Goal: Task Accomplishment & Management: Manage account settings

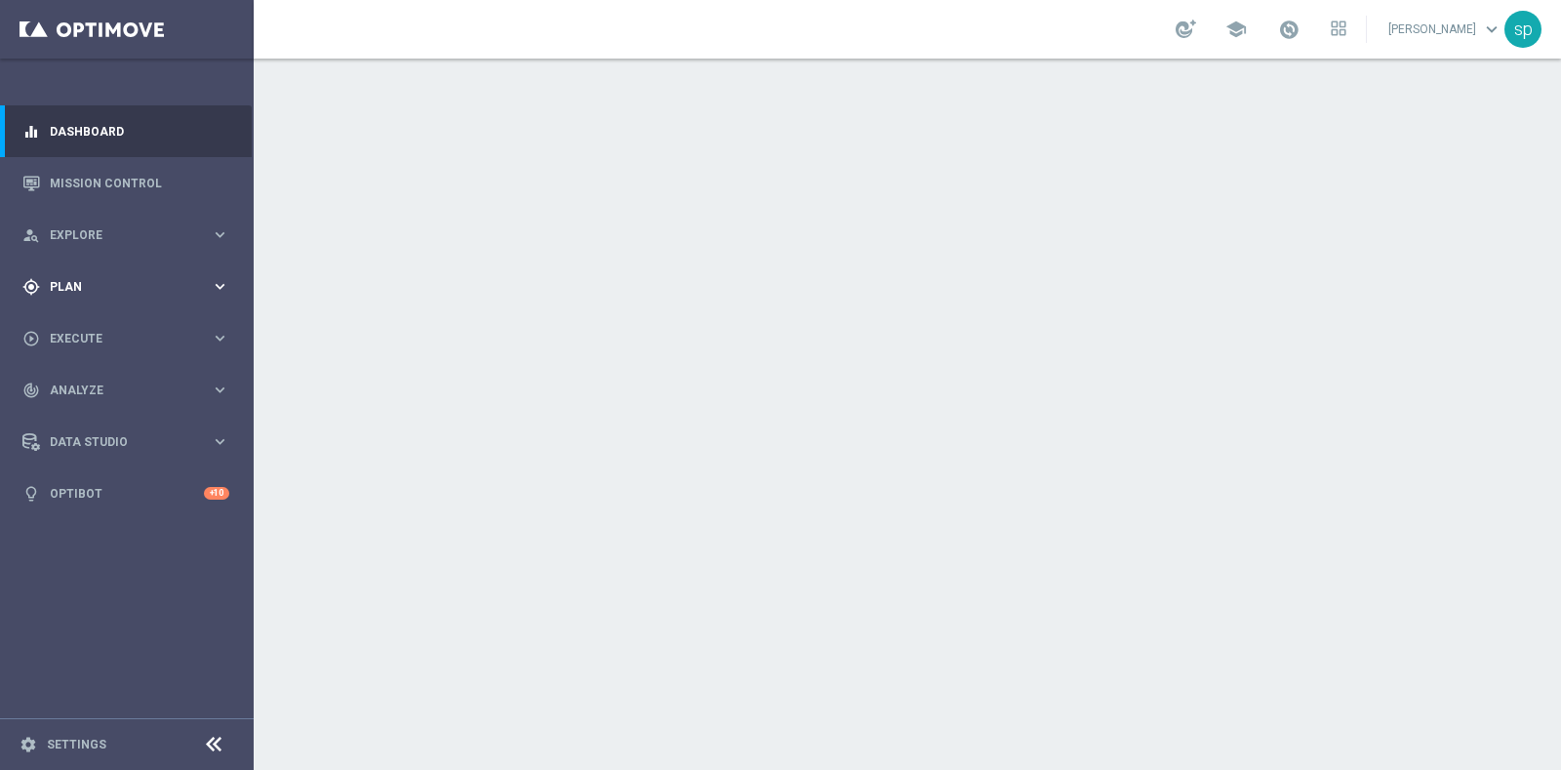
click at [74, 283] on span "Plan" at bounding box center [130, 287] width 161 height 12
click at [86, 326] on link "Target Groups" at bounding box center [127, 327] width 152 height 16
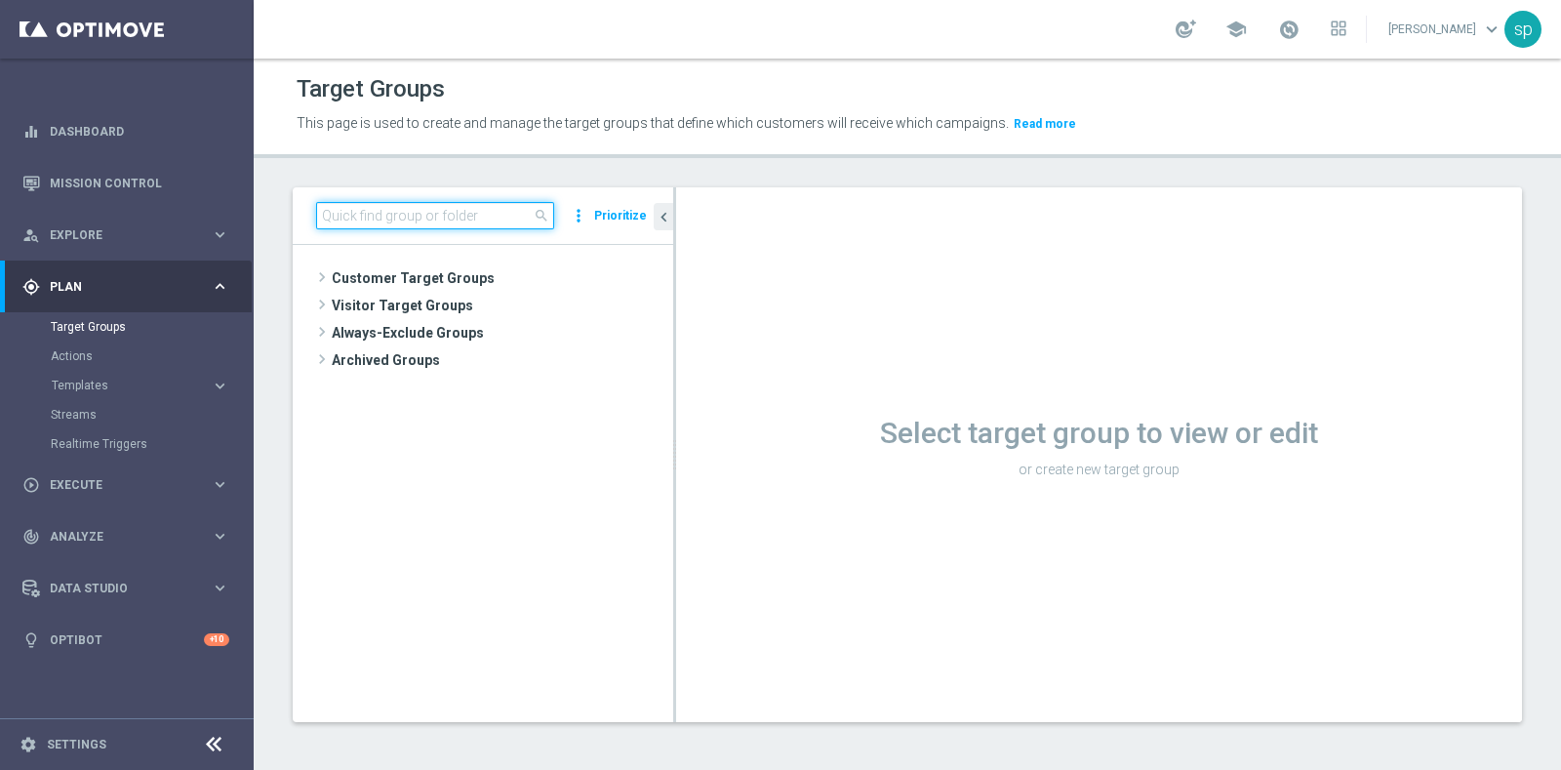
click at [449, 217] on input at bounding box center [435, 215] width 238 height 27
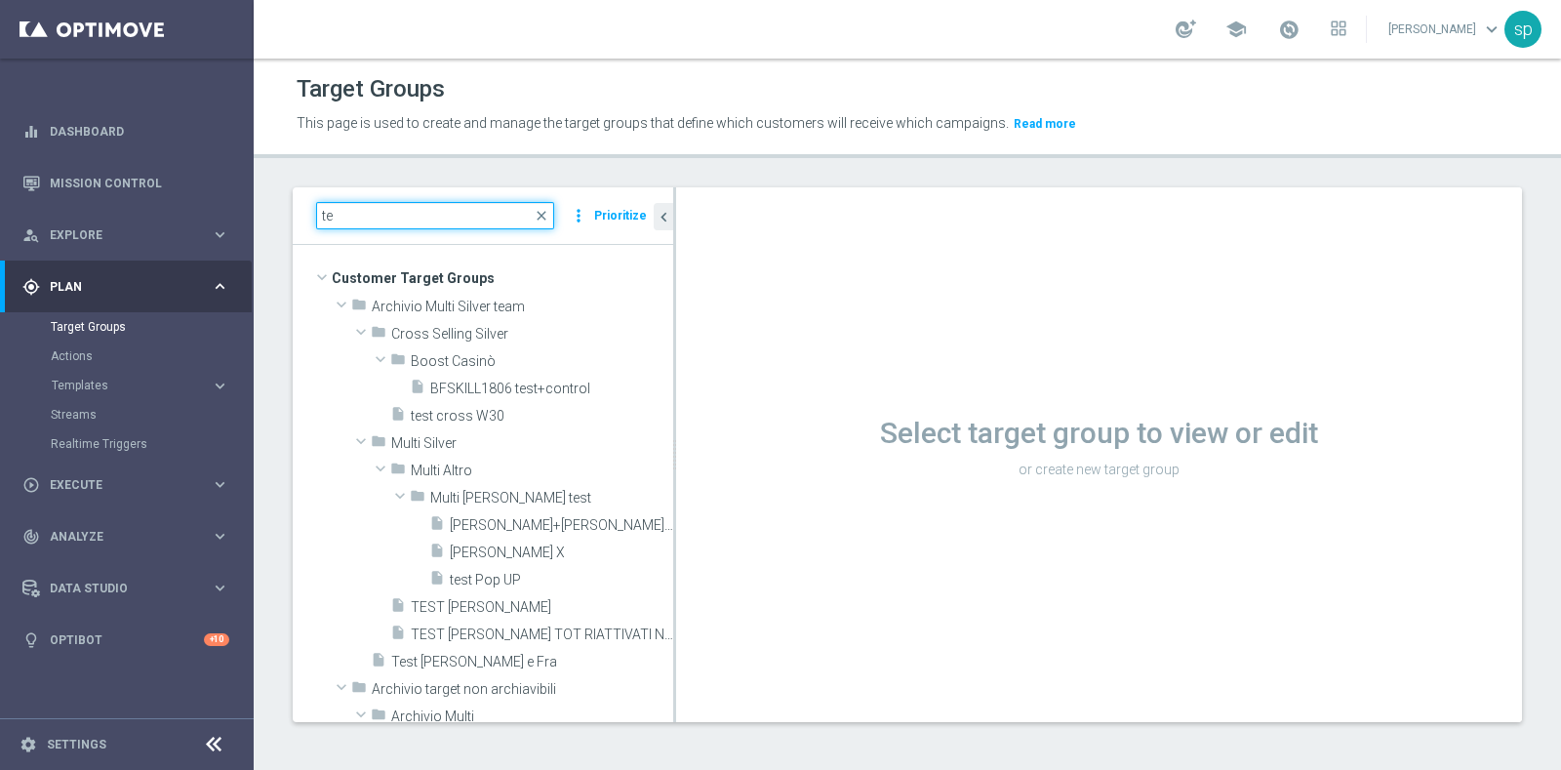
type input "t"
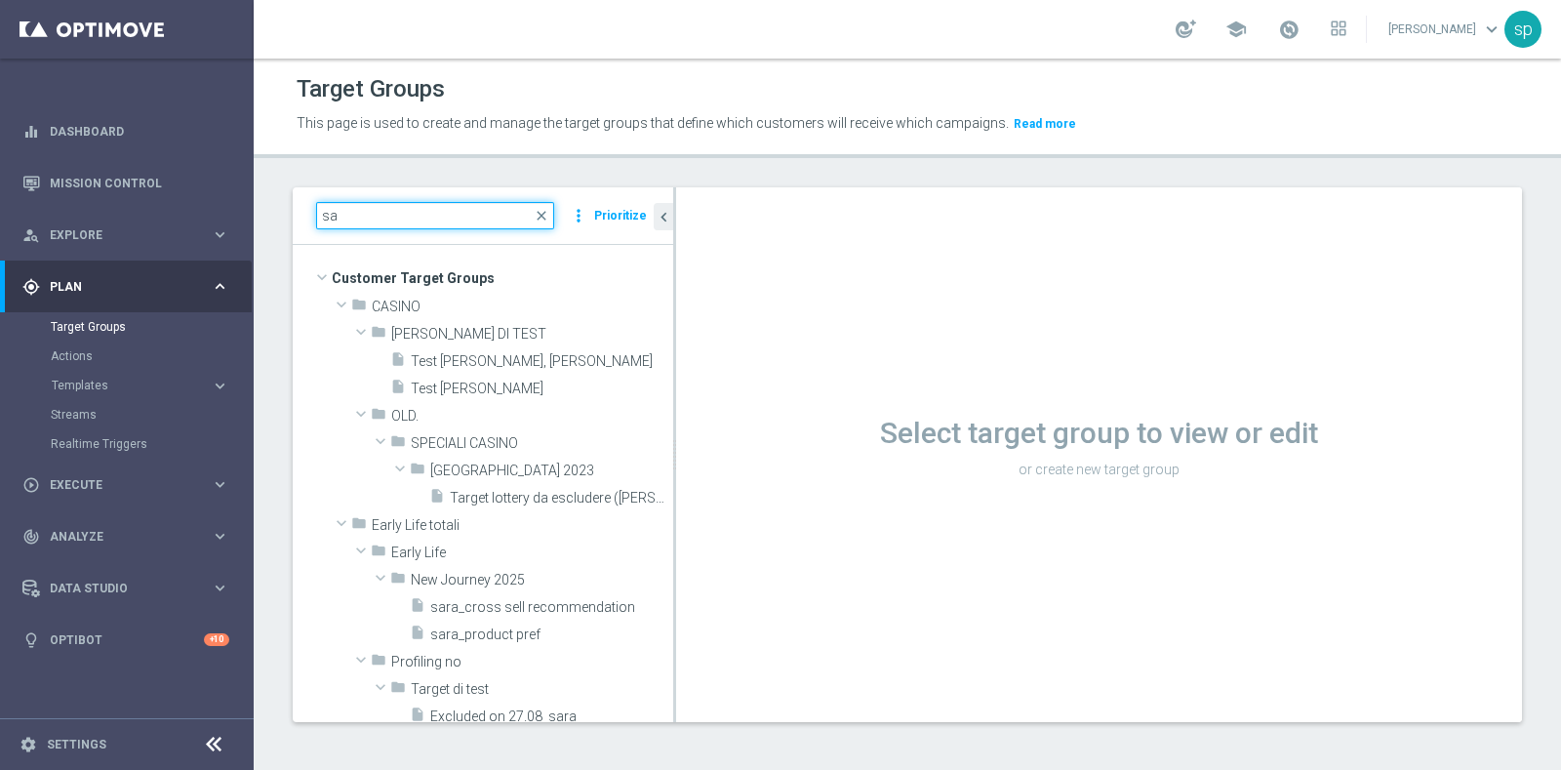
type input "s"
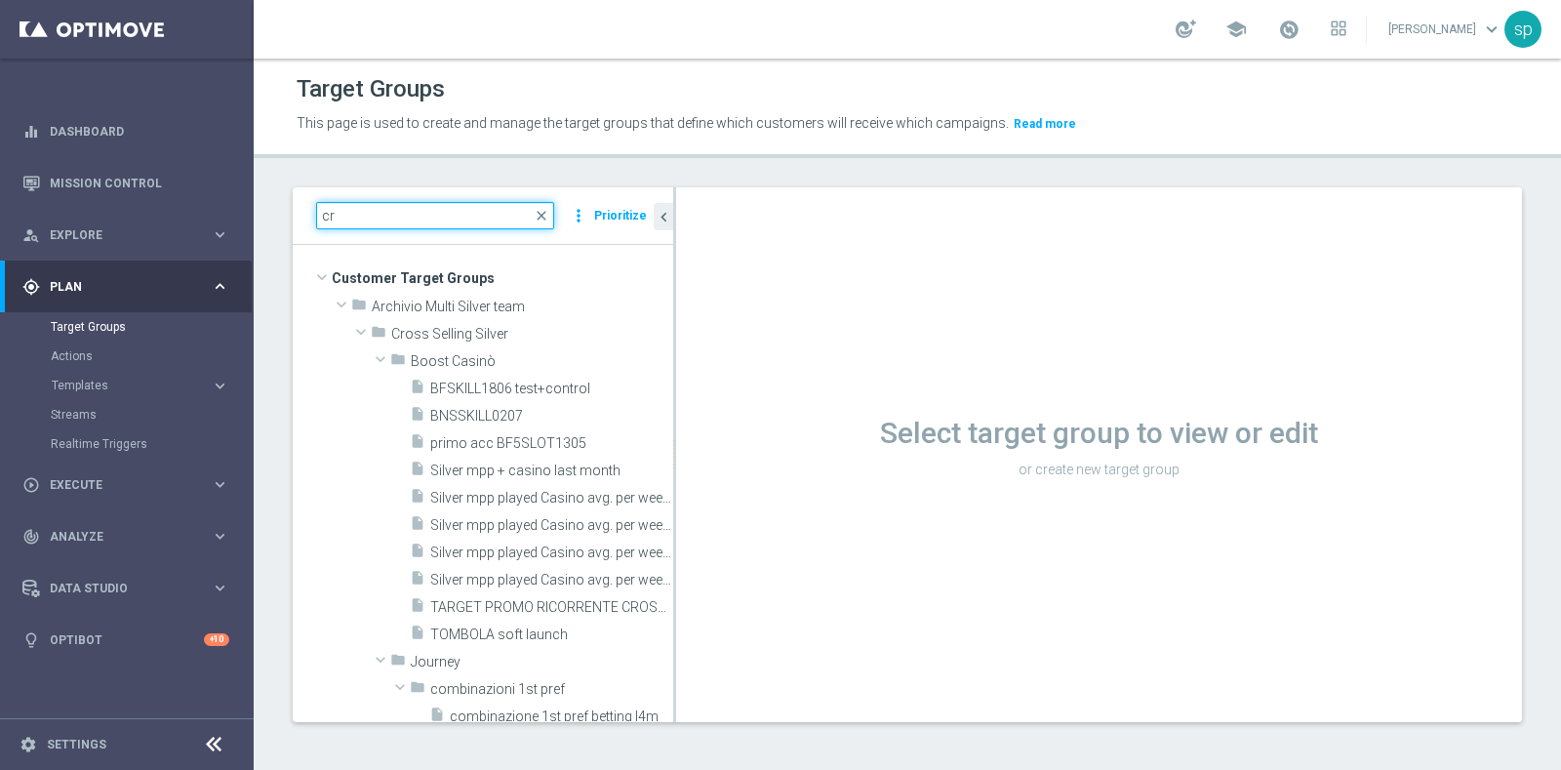
type input "c"
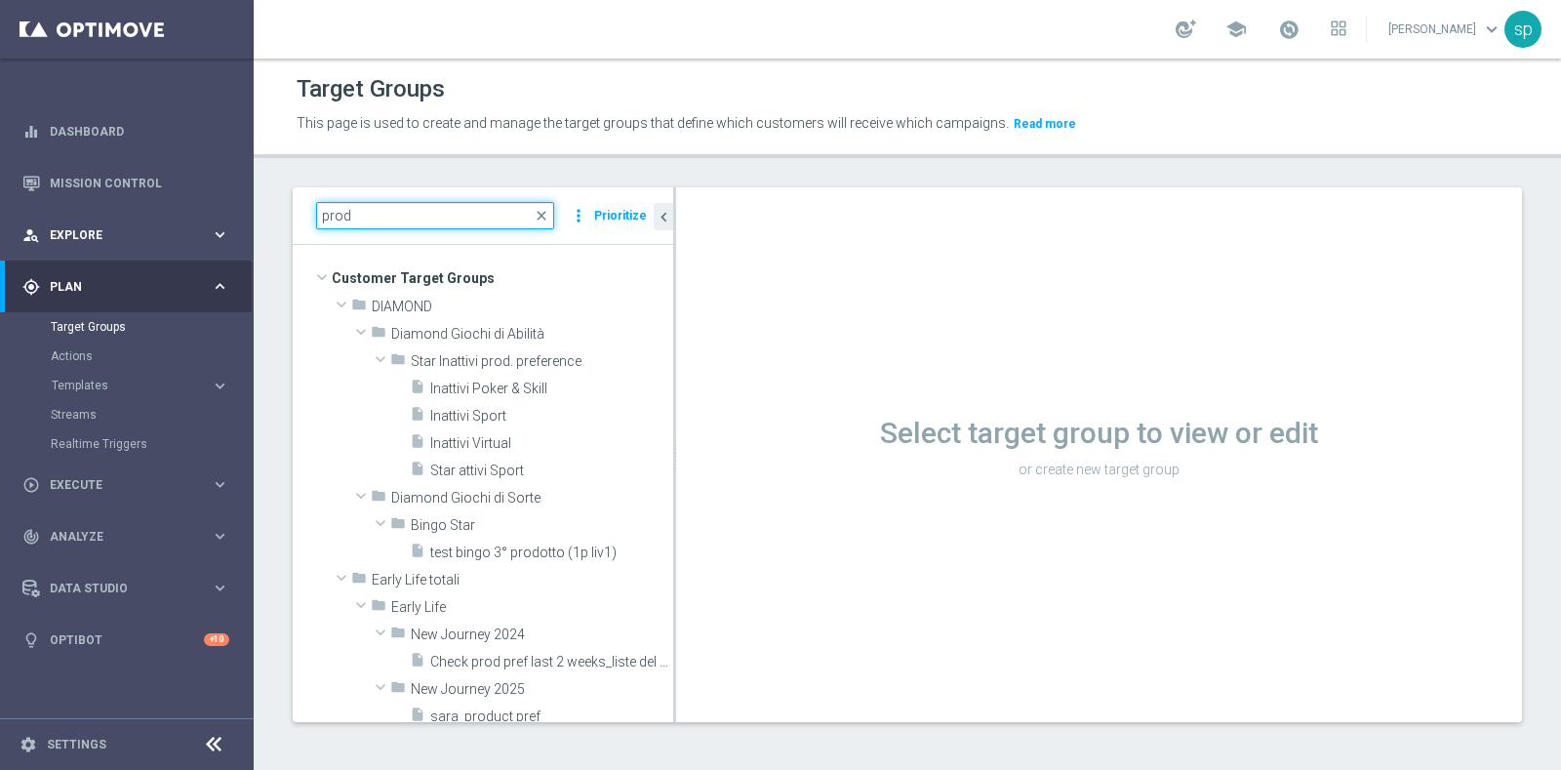
drag, startPoint x: 449, startPoint y: 217, endPoint x: 127, endPoint y: 217, distance: 322.0
click at [127, 217] on main "equalizer Dashboard Mission Control" at bounding box center [780, 385] width 1561 height 770
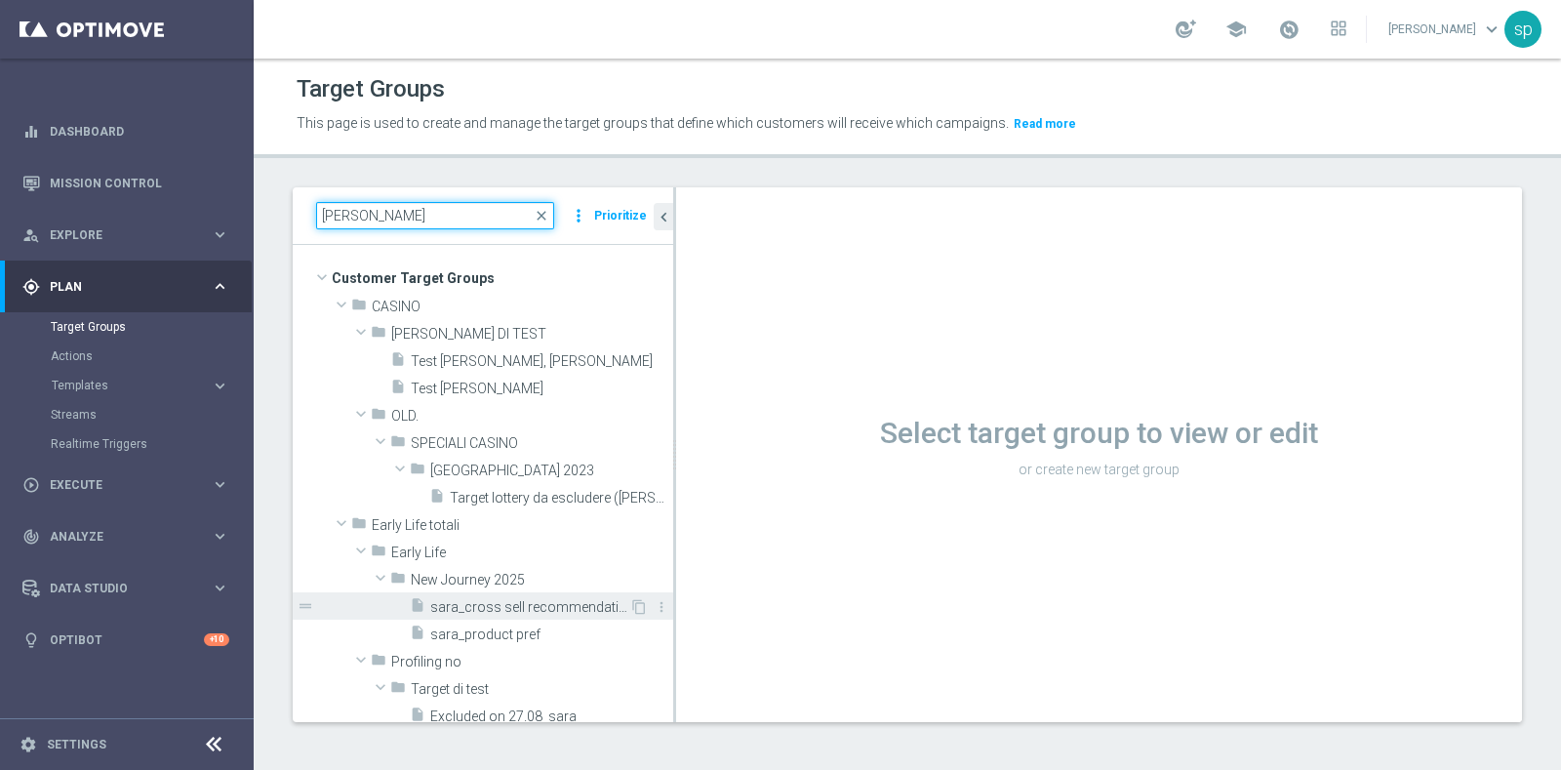
type input "[PERSON_NAME]"
click at [525, 607] on span "sara_cross sell recommendation" at bounding box center [529, 607] width 199 height 17
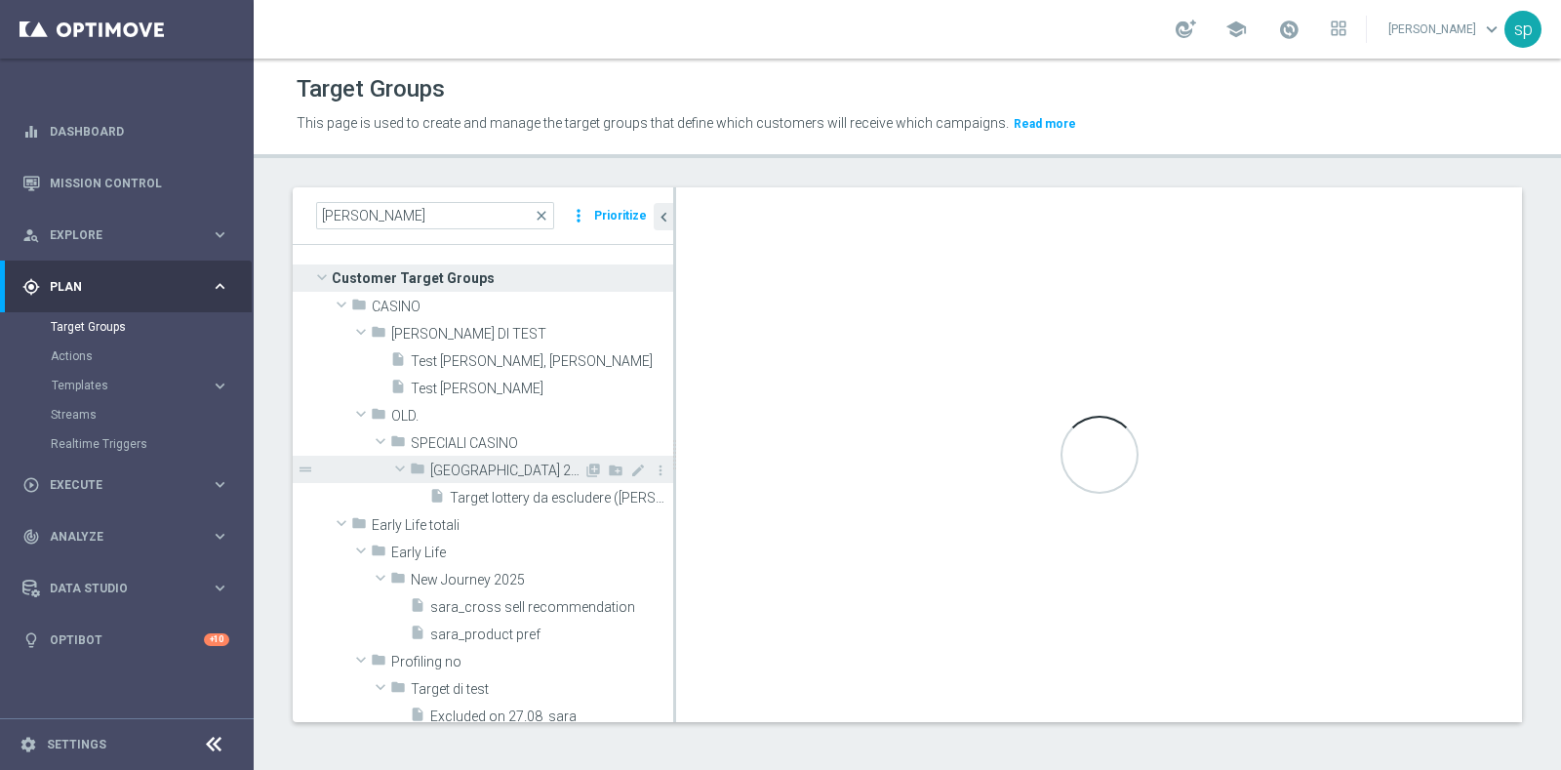
click at [493, 472] on span "[GEOGRAPHIC_DATA] 2023" at bounding box center [506, 470] width 153 height 17
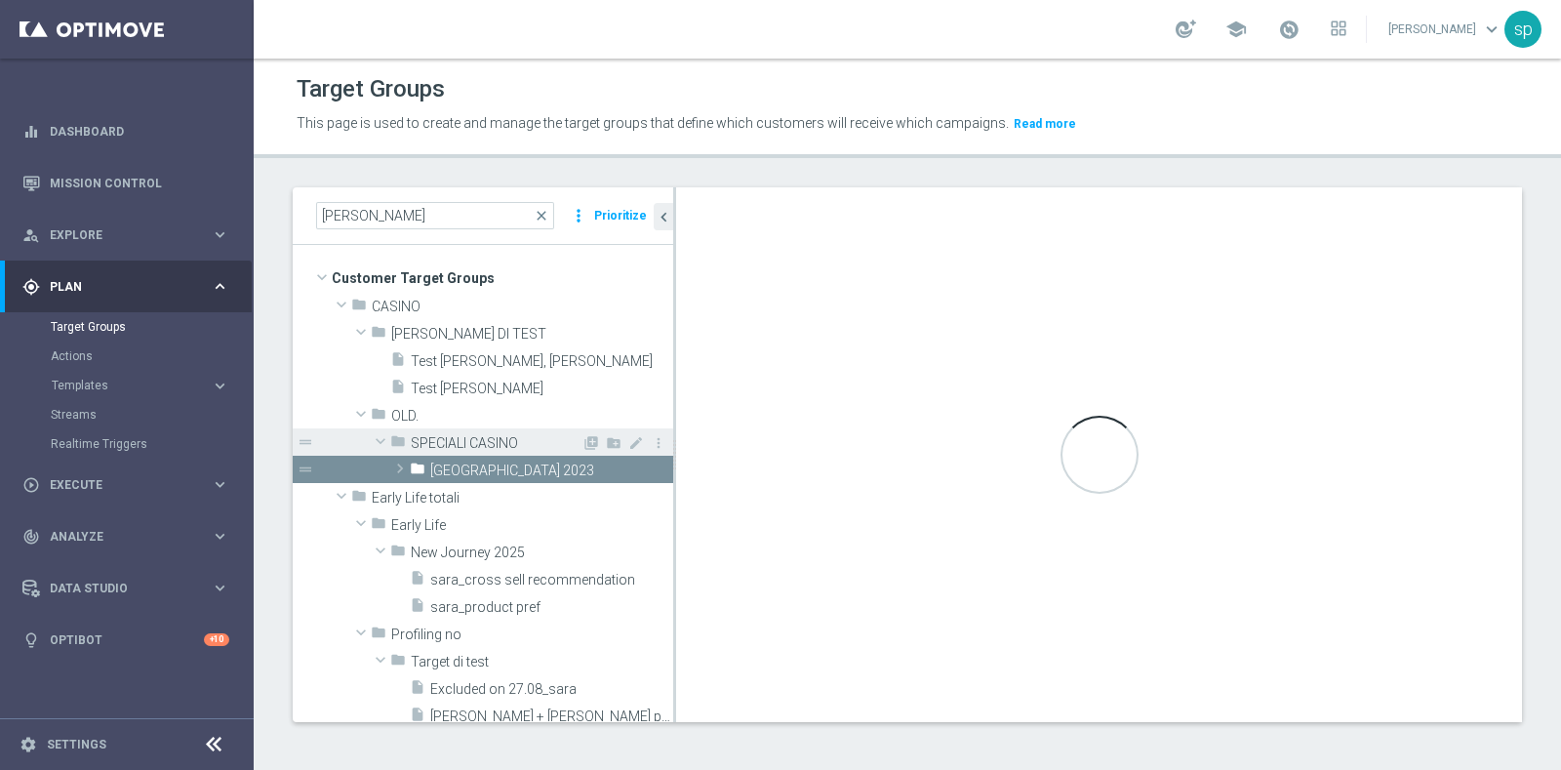
click at [441, 431] on div "folder SPECIALI CASINO" at bounding box center [485, 441] width 191 height 27
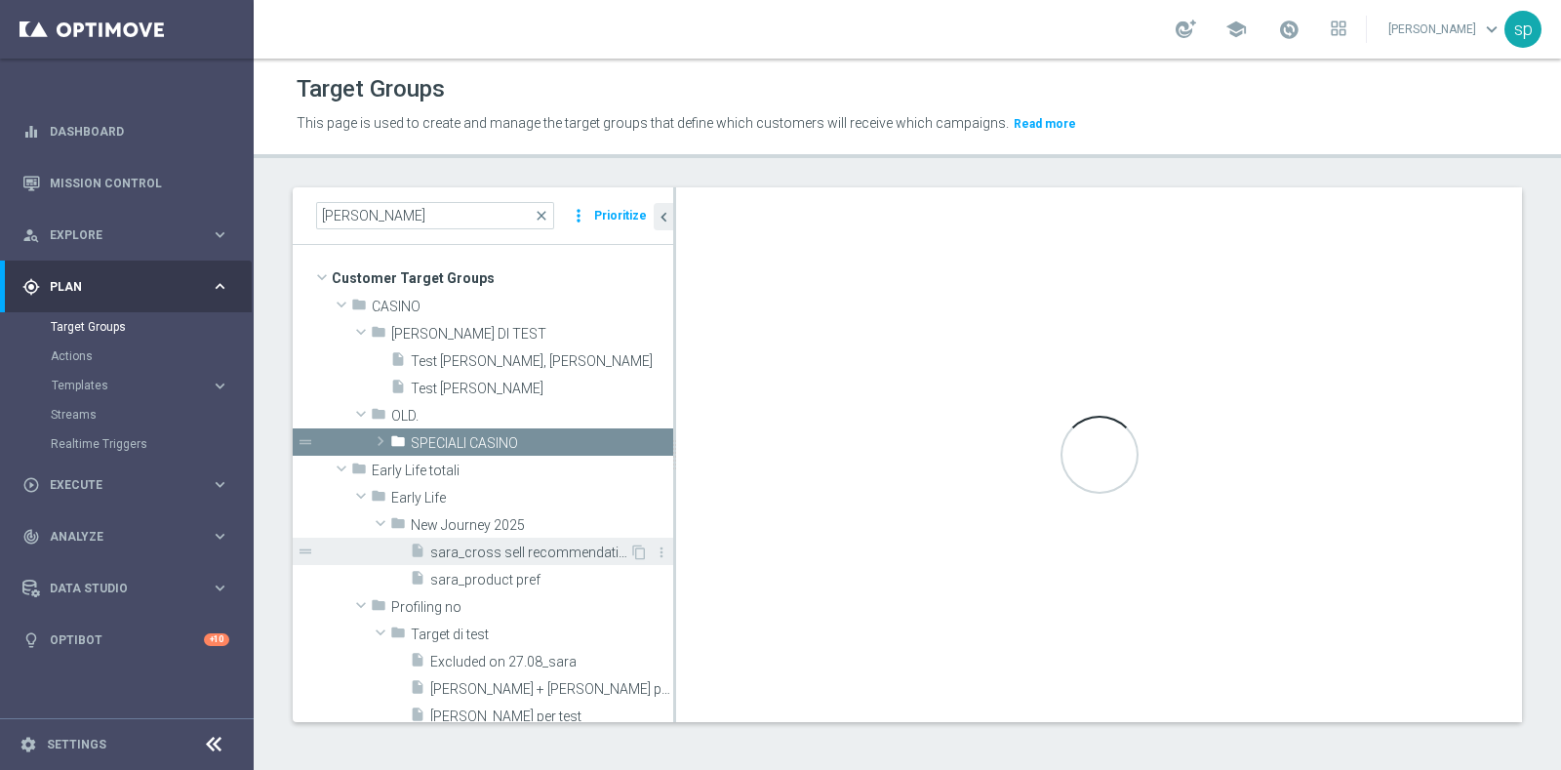
click at [478, 551] on span "sara_cross sell recommendation" at bounding box center [529, 552] width 199 height 17
click at [482, 581] on span "sara_product pref" at bounding box center [528, 580] width 196 height 17
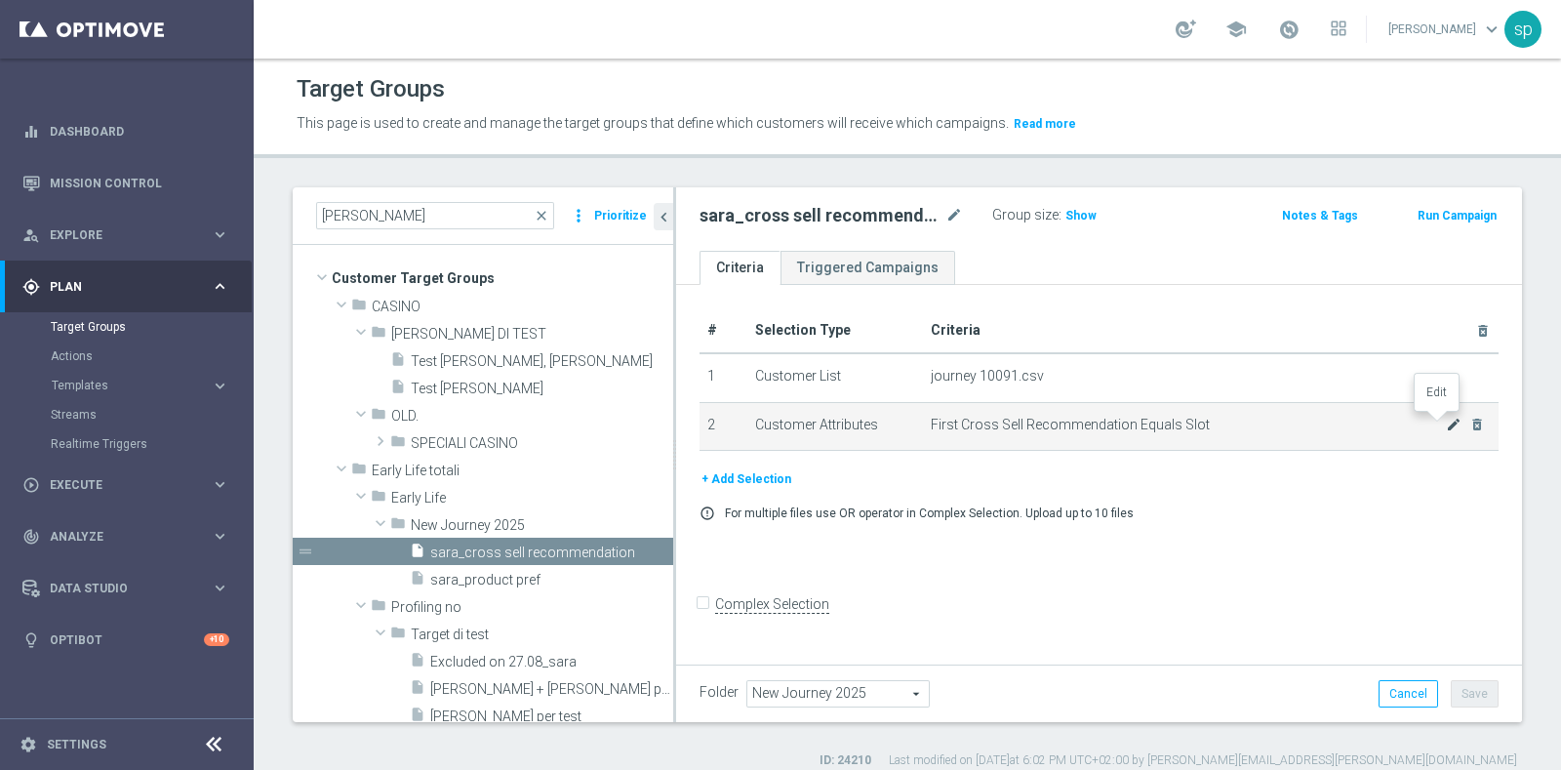
click at [1446, 423] on icon "mode_edit" at bounding box center [1454, 425] width 16 height 16
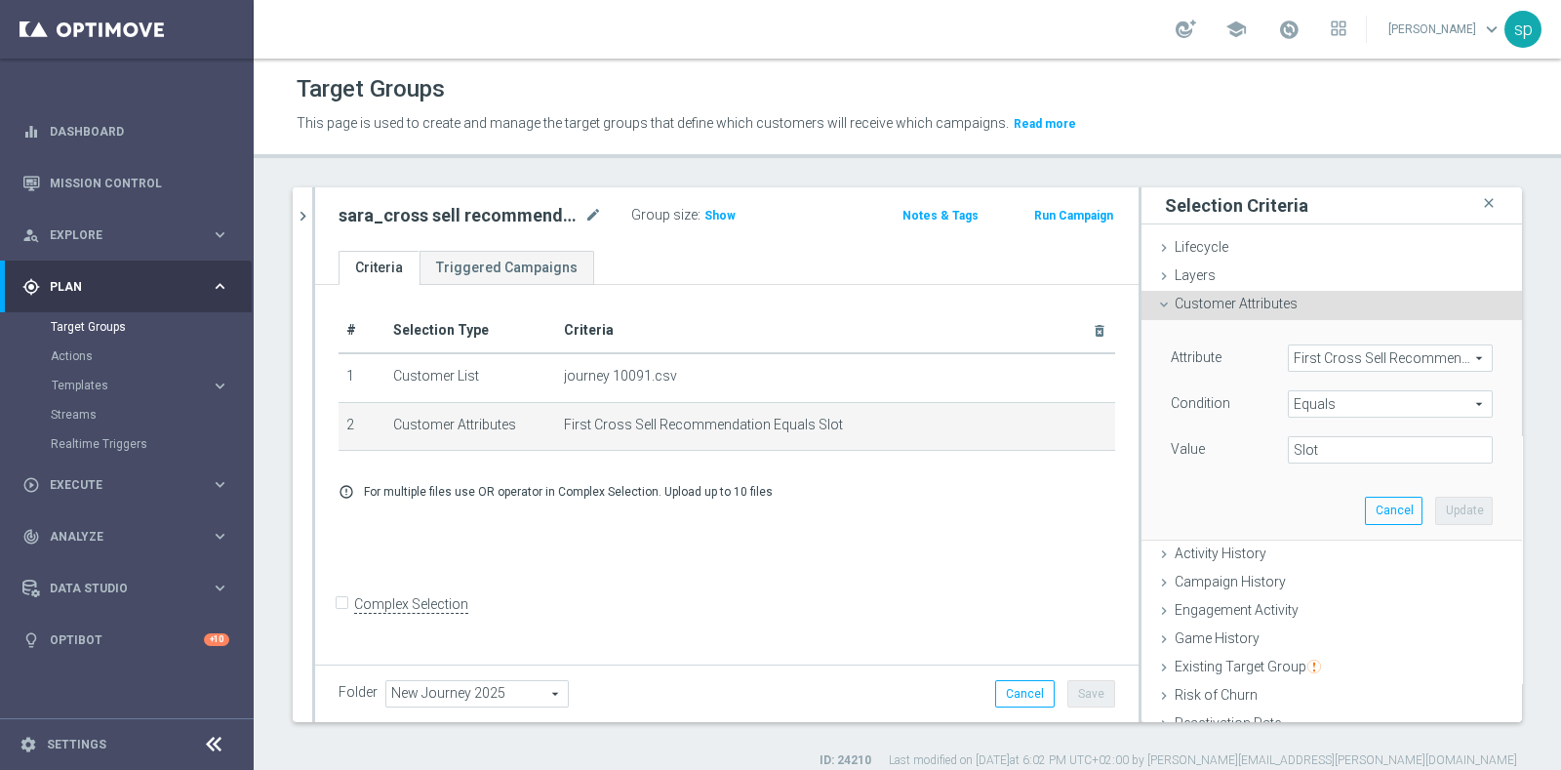
click at [1345, 412] on span "Equals" at bounding box center [1390, 403] width 203 height 25
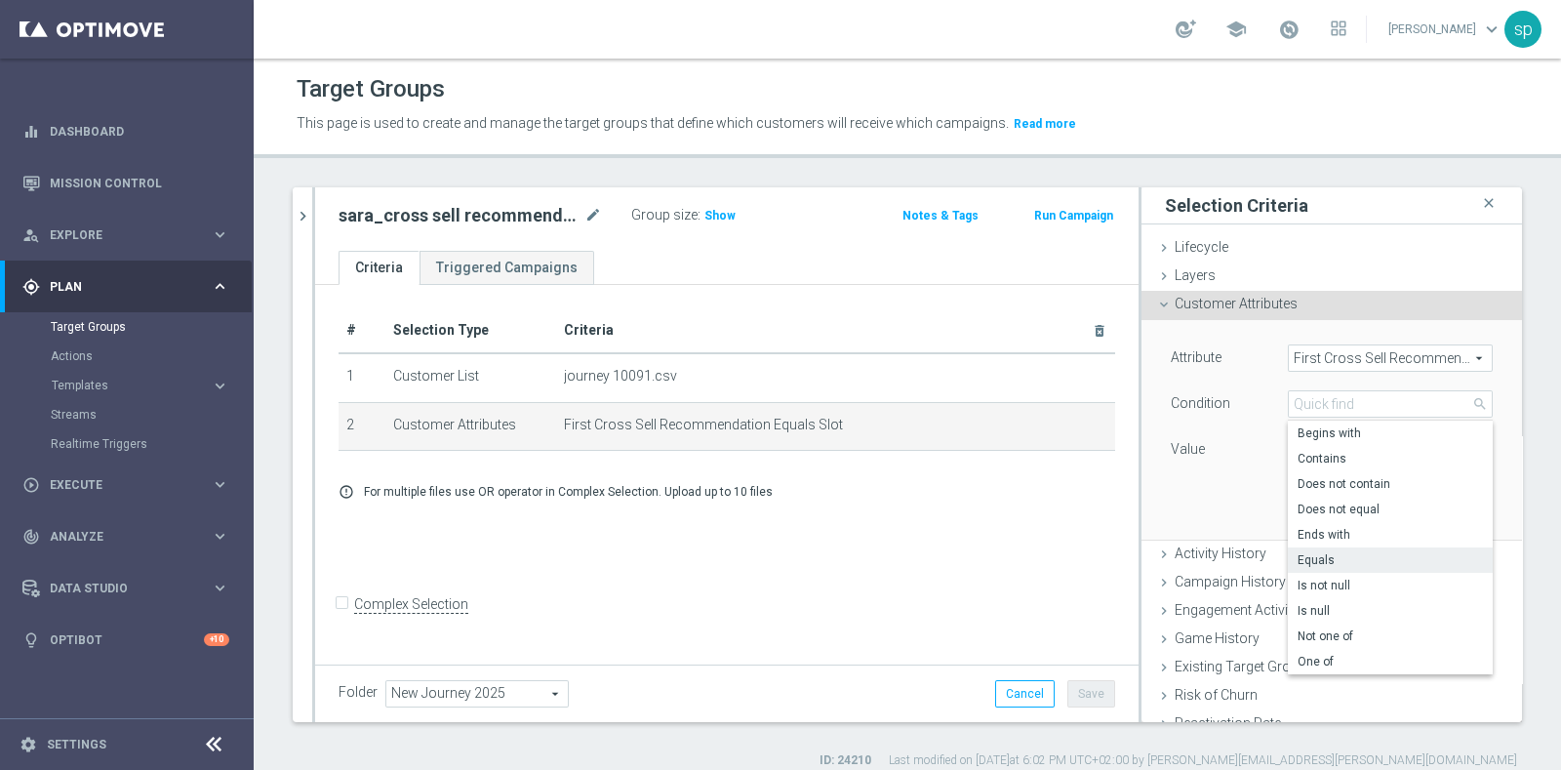
click at [1510, 417] on div "[PERSON_NAME] close more_vert Prioritize Customer Target Groups library_add cre…" at bounding box center [907, 478] width 1307 height 582
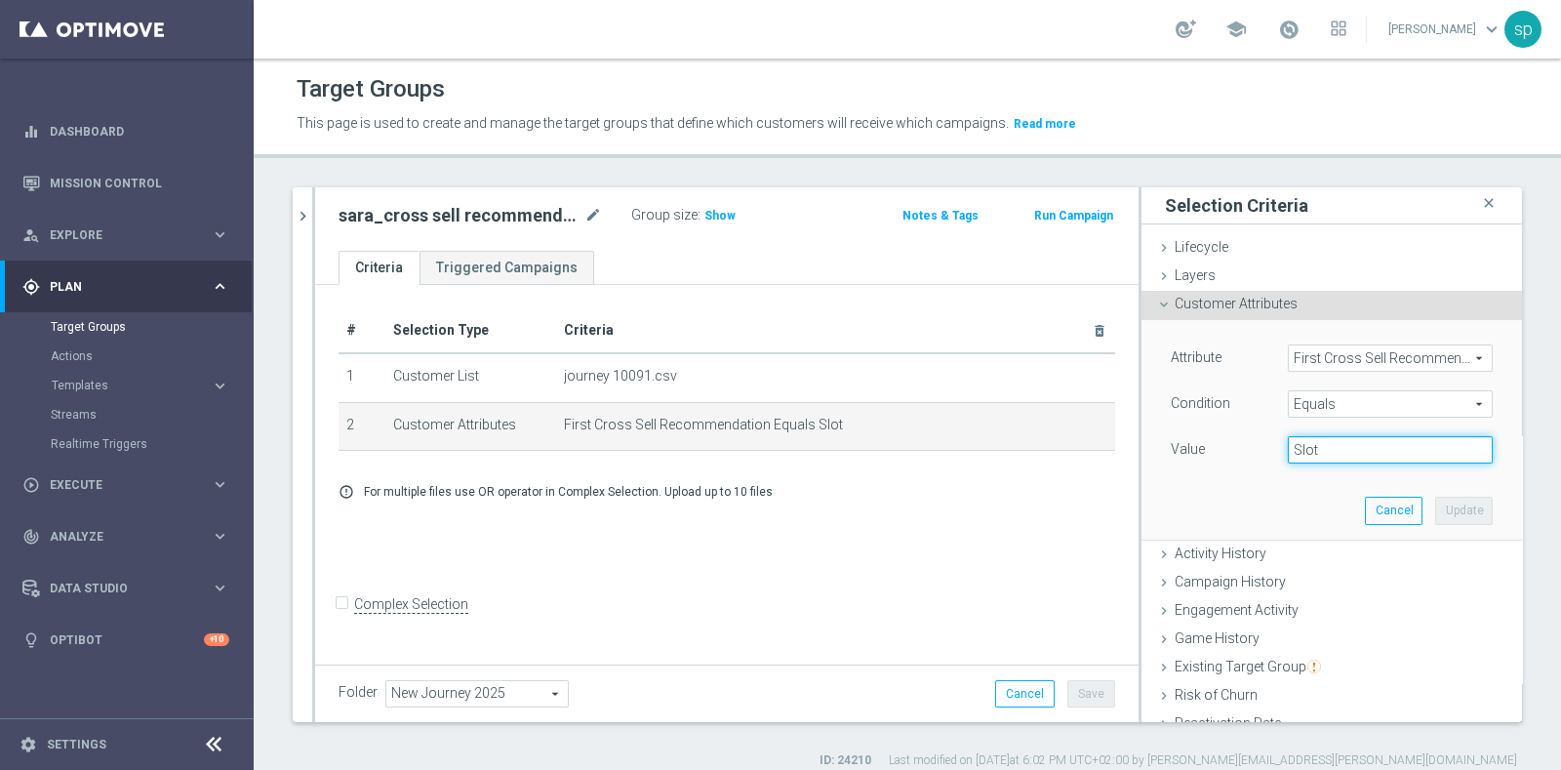
click at [1353, 442] on input "Slot" at bounding box center [1390, 449] width 205 height 27
type input "S"
click at [1305, 449] on input "text" at bounding box center [1390, 449] width 205 height 27
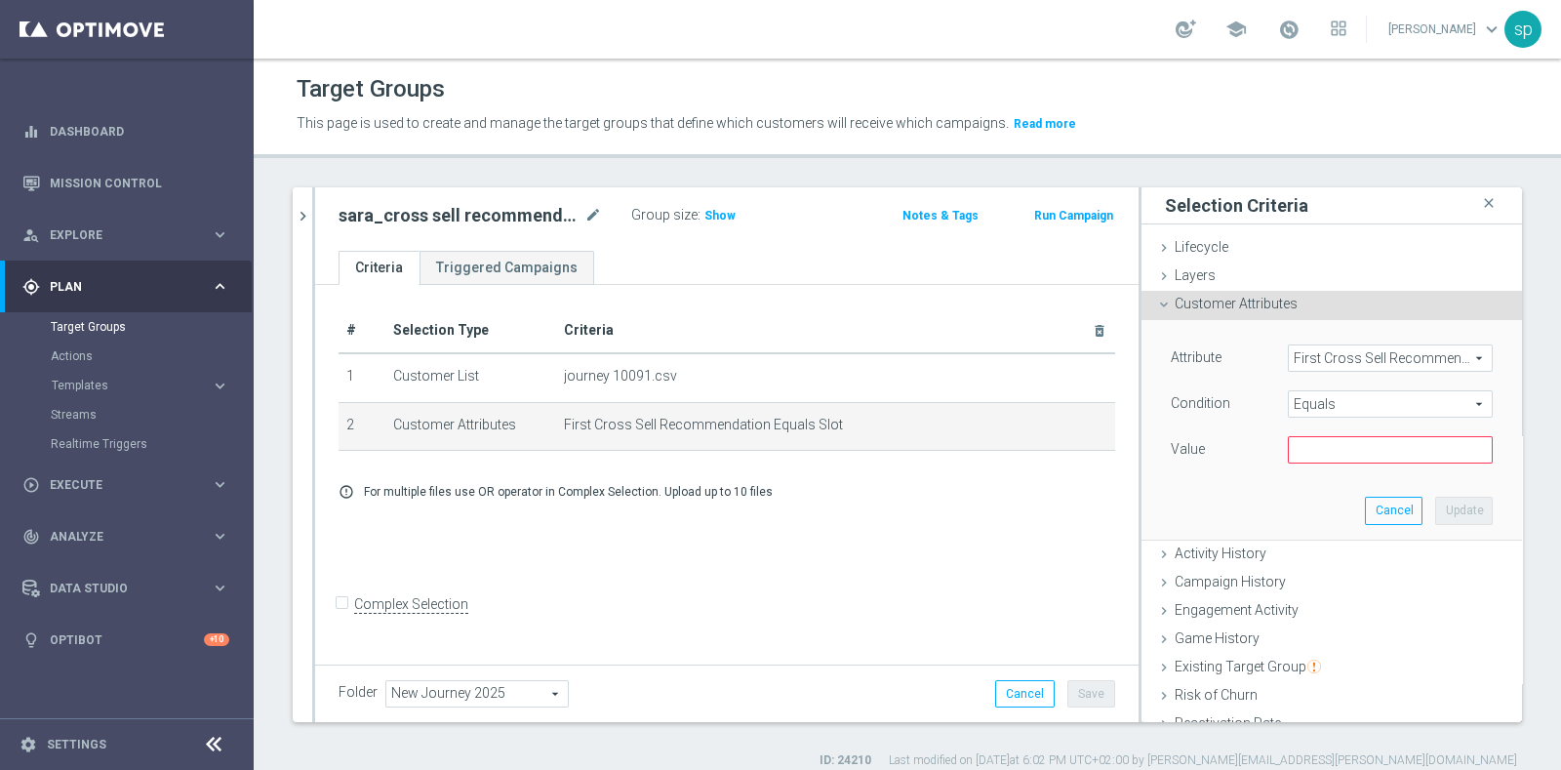
click at [1225, 495] on div "Attribute First Cross Sell Recommendation First Cross Sell Recommendation arrow…" at bounding box center [1331, 429] width 351 height 219
click at [1365, 508] on button "Cancel" at bounding box center [1394, 510] width 58 height 27
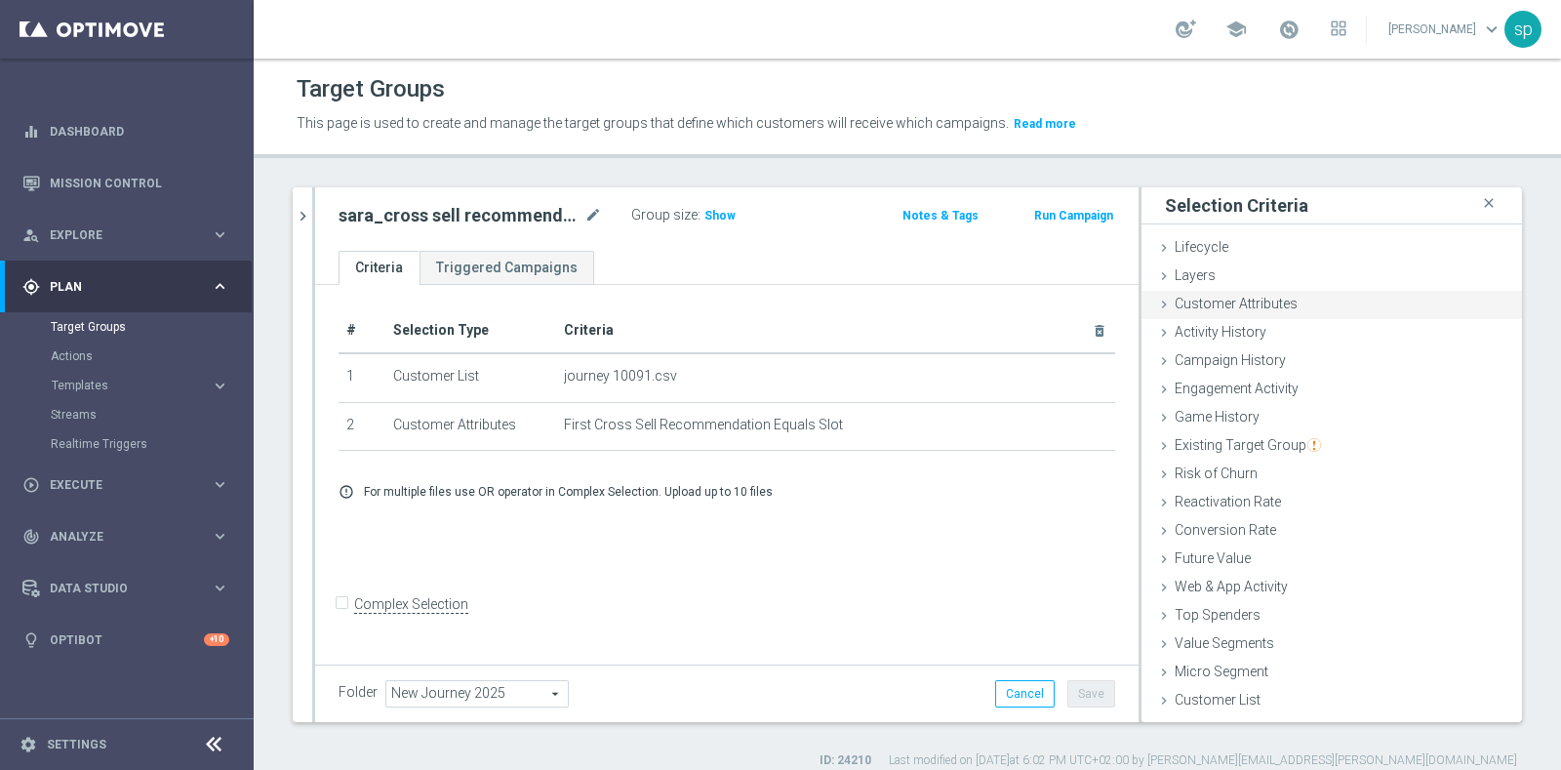
click at [1185, 300] on span "Customer Attributes" at bounding box center [1236, 304] width 123 height 16
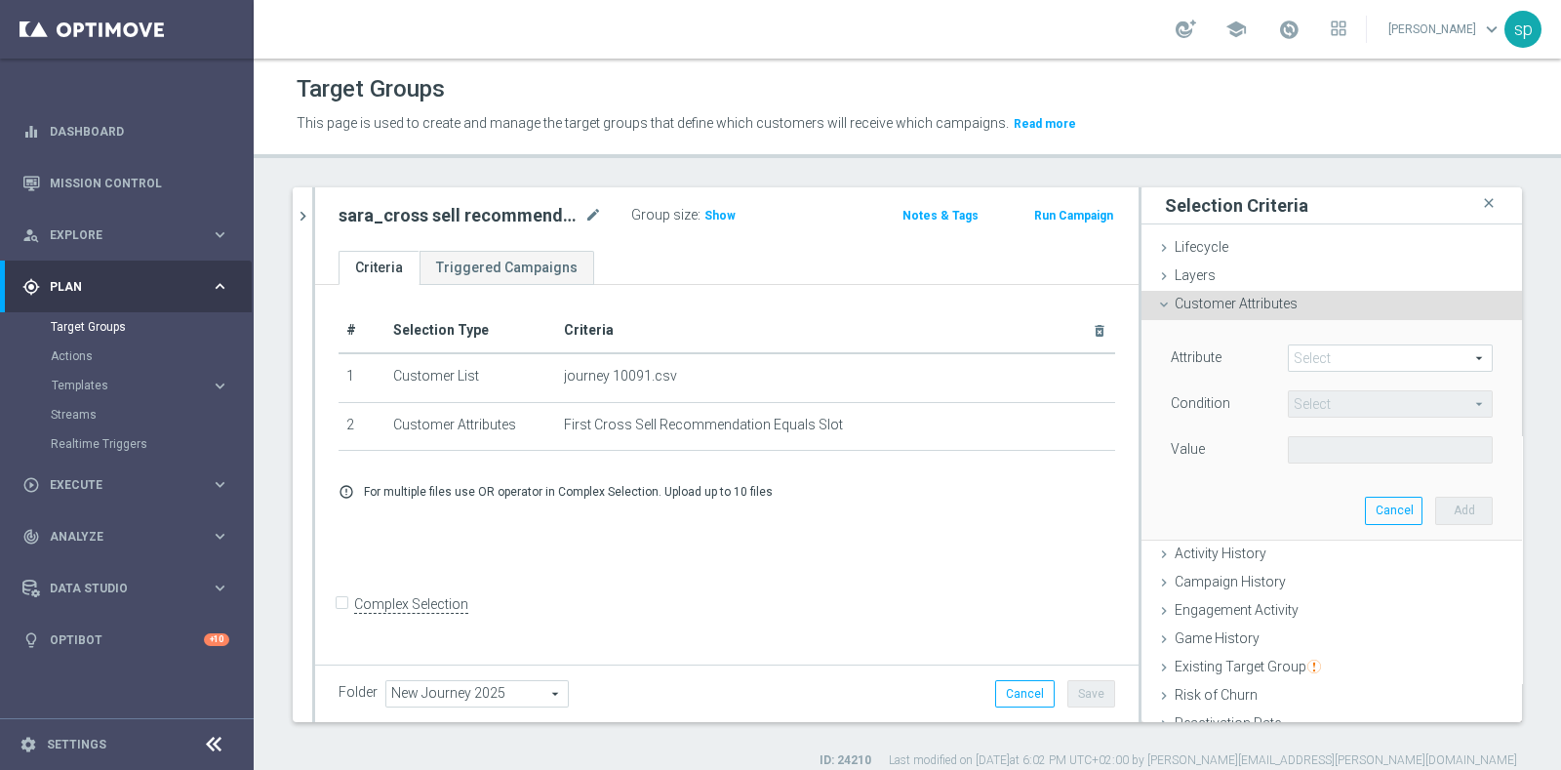
click at [1328, 363] on span at bounding box center [1390, 357] width 203 height 25
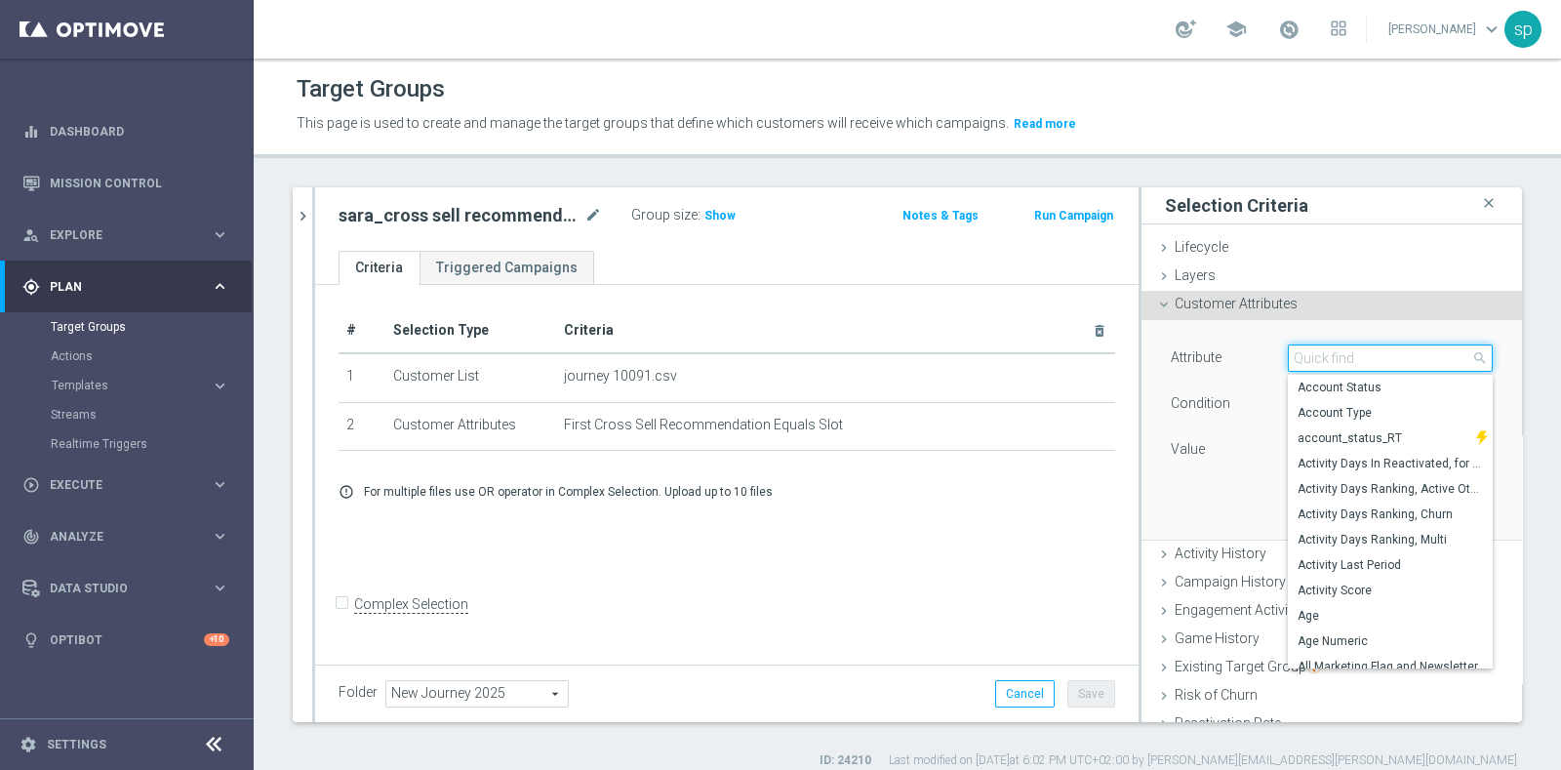
click at [1328, 363] on input "search" at bounding box center [1390, 357] width 205 height 27
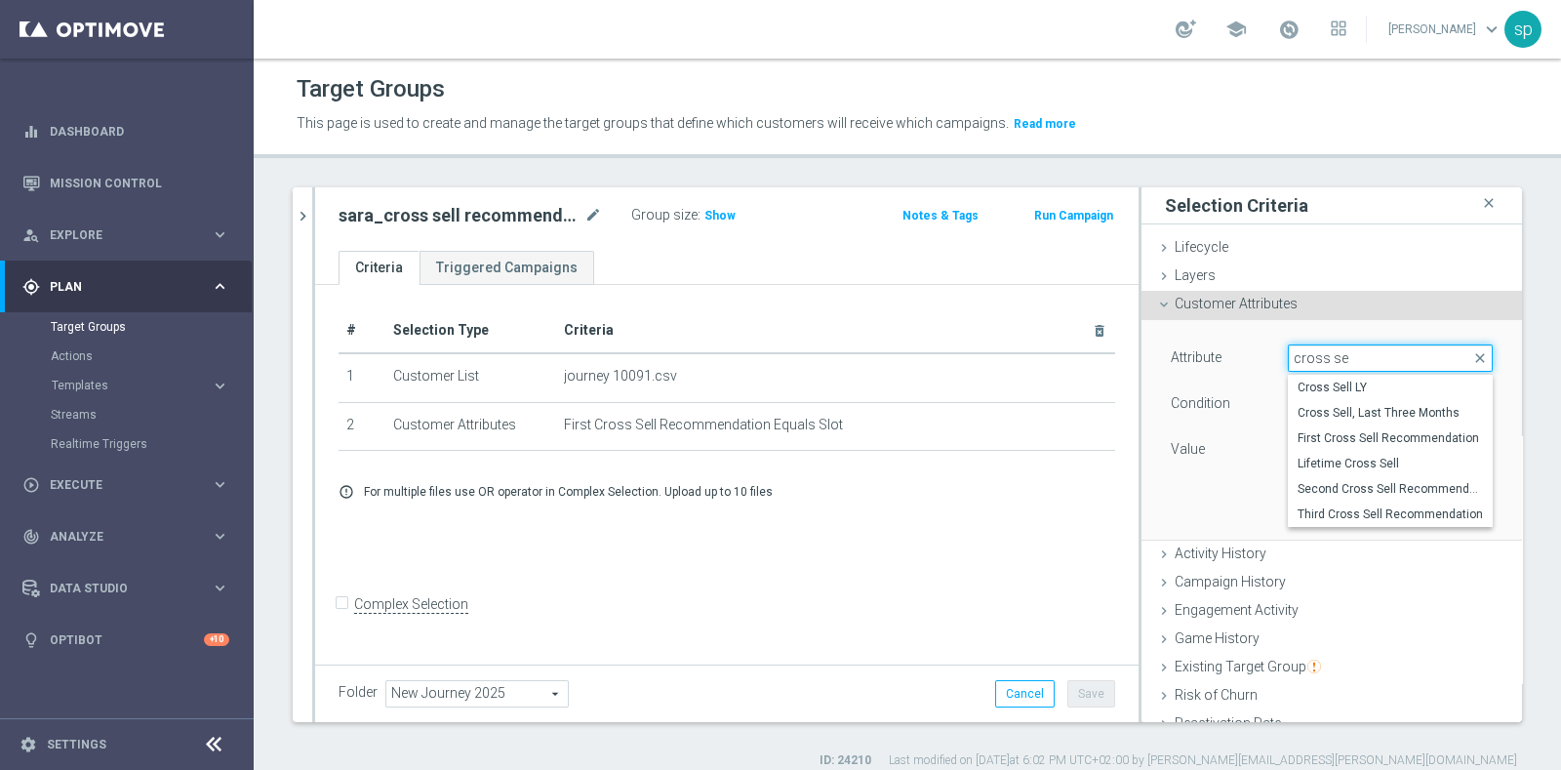
type input "cross se"
click at [1082, 501] on div "+ Add Selection error_outline For multiple files use OR operator in Complex Sel…" at bounding box center [727, 491] width 806 height 46
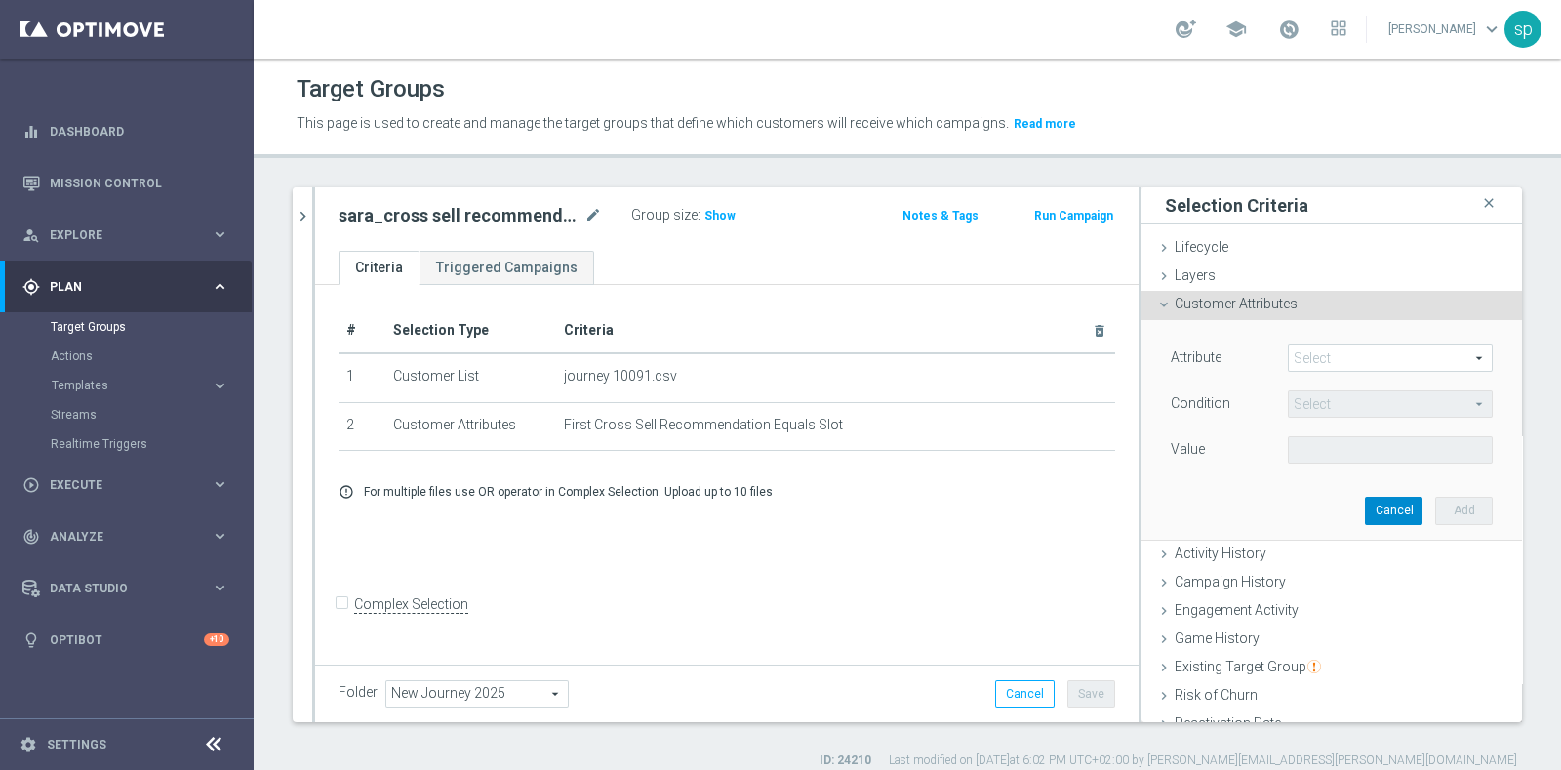
click at [1365, 506] on button "Cancel" at bounding box center [1394, 510] width 58 height 27
